Goal: Task Accomplishment & Management: Manage account settings

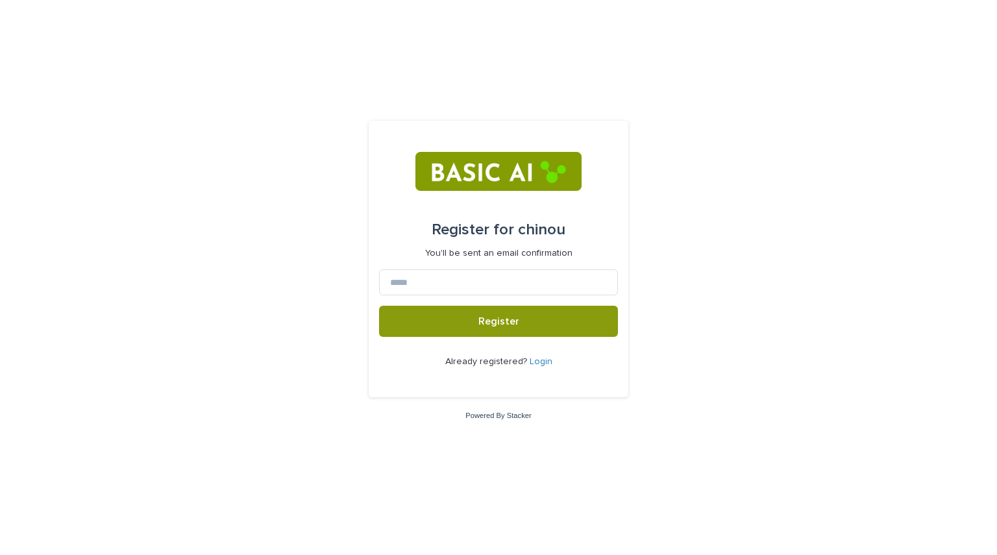
click at [538, 362] on link "Login" at bounding box center [540, 361] width 23 height 9
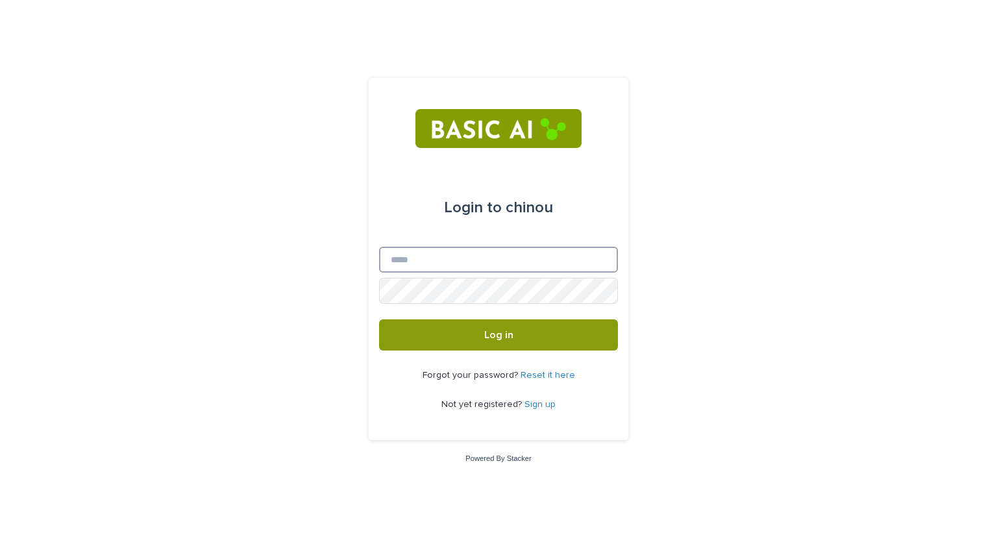
click at [501, 271] on input "Email" at bounding box center [498, 260] width 239 height 26
type input "**********"
click at [379, 319] on button "Log in" at bounding box center [498, 334] width 239 height 31
